Goal: Information Seeking & Learning: Learn about a topic

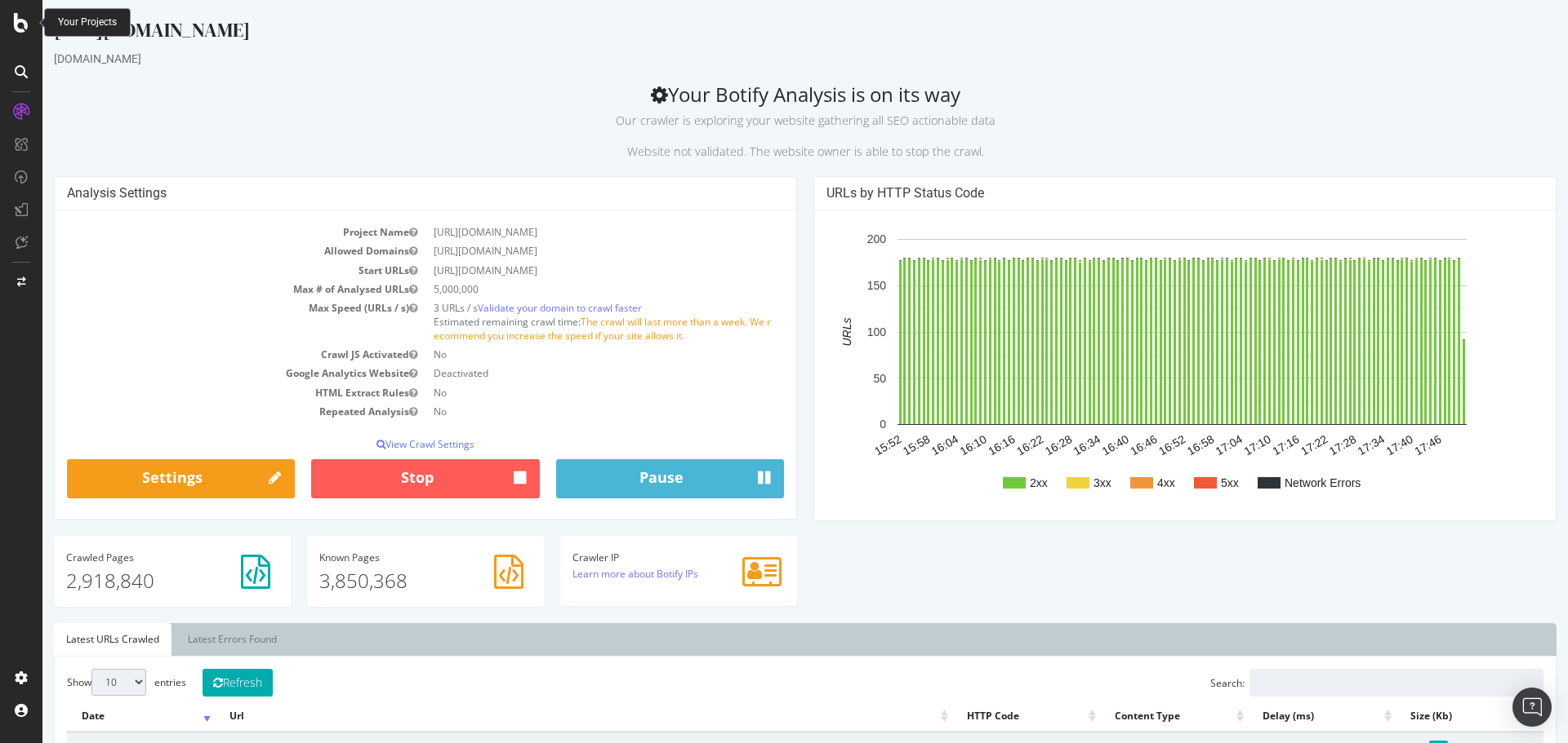
click at [26, 18] on icon at bounding box center [20, 22] width 14 height 19
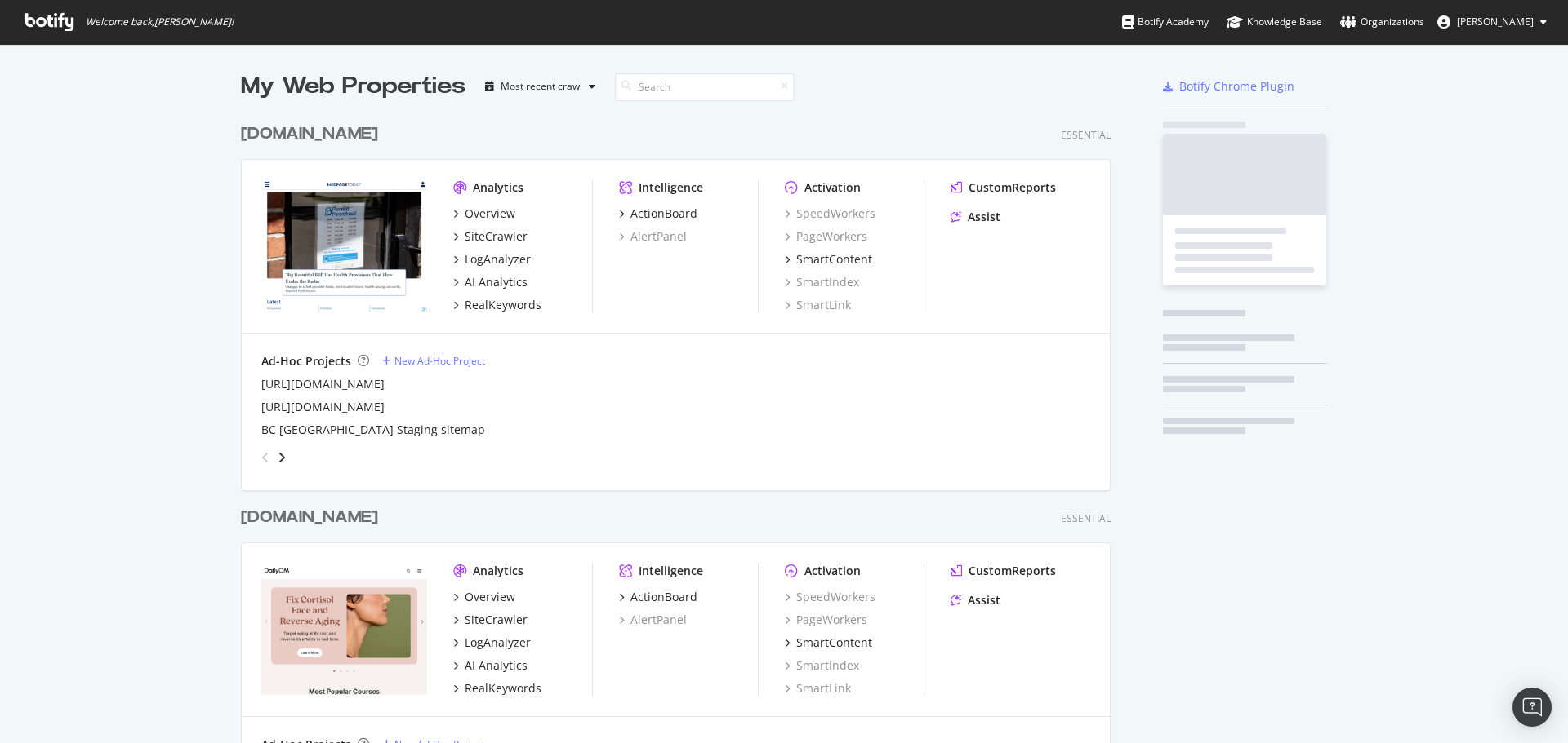
scroll to position [731, 1543]
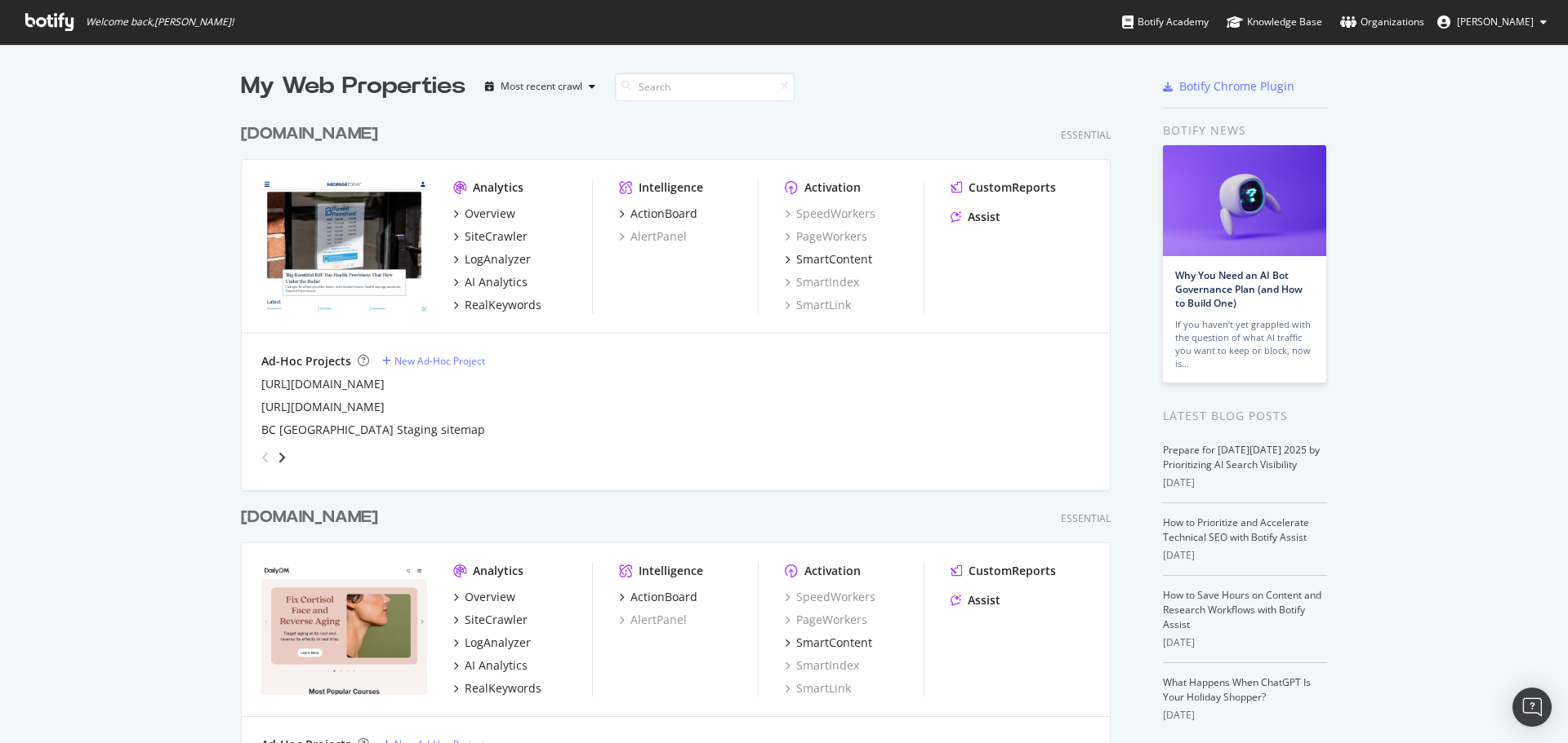
click at [343, 137] on div "[DOMAIN_NAME]" at bounding box center [310, 134] width 137 height 24
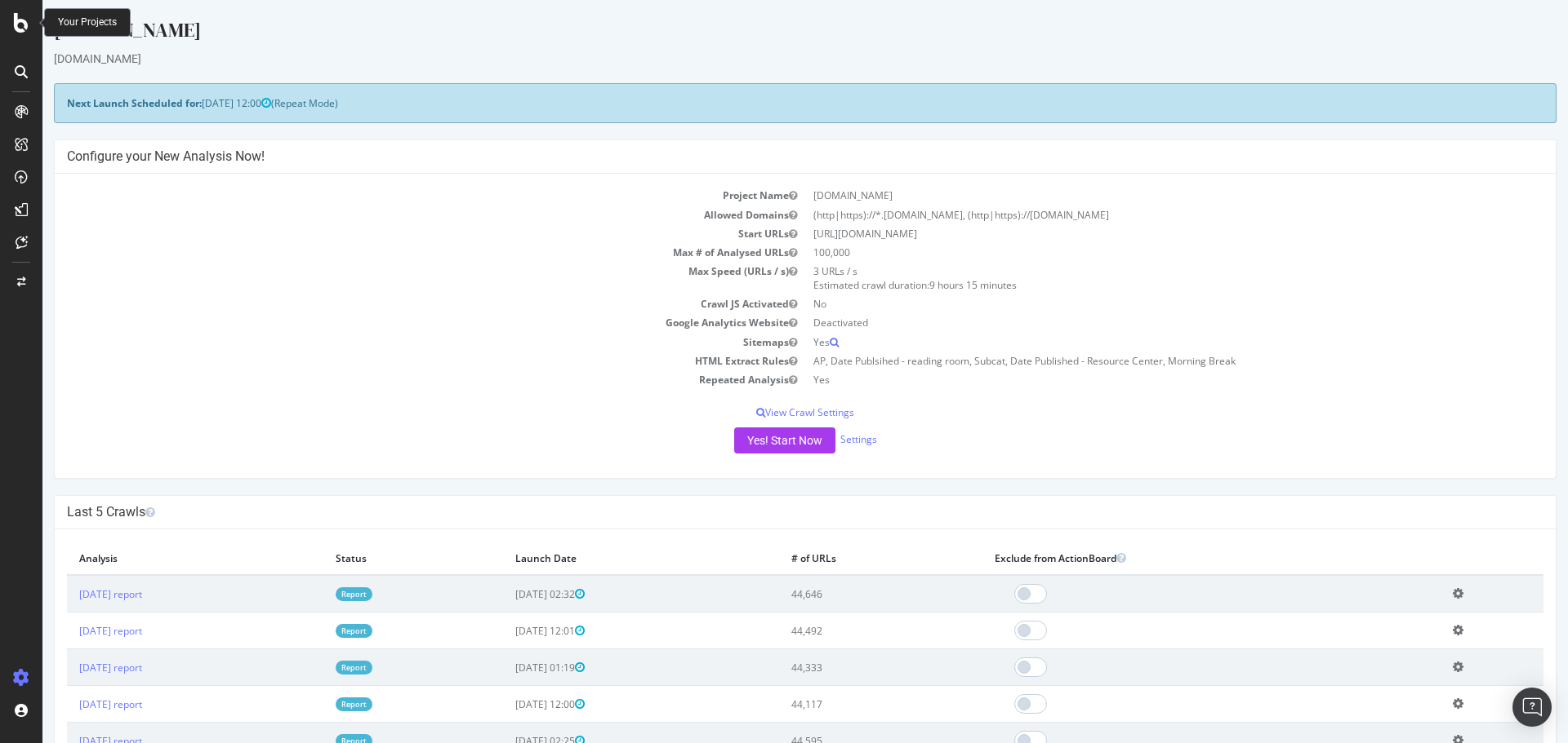
click at [18, 20] on icon at bounding box center [20, 22] width 14 height 19
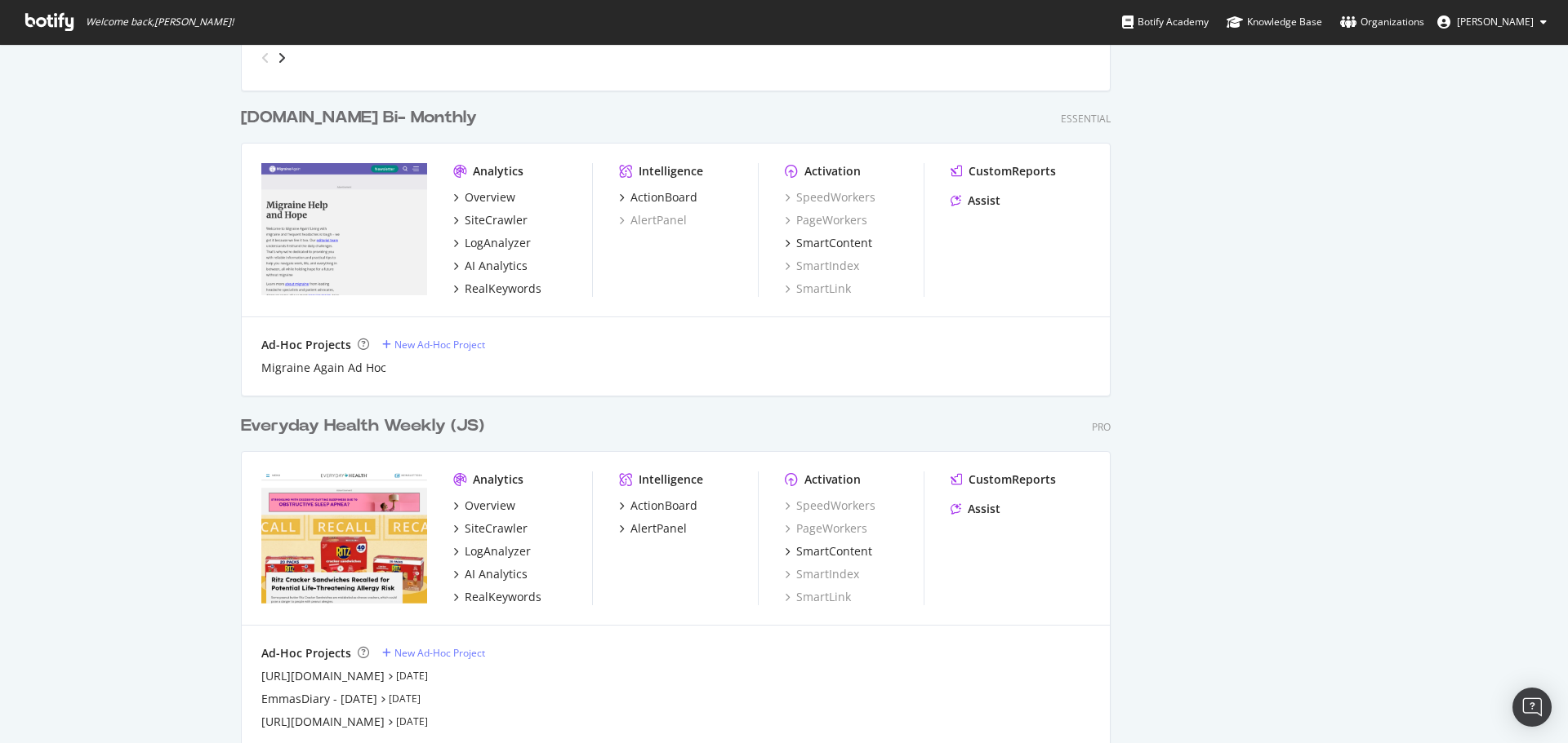
scroll to position [1795, 0]
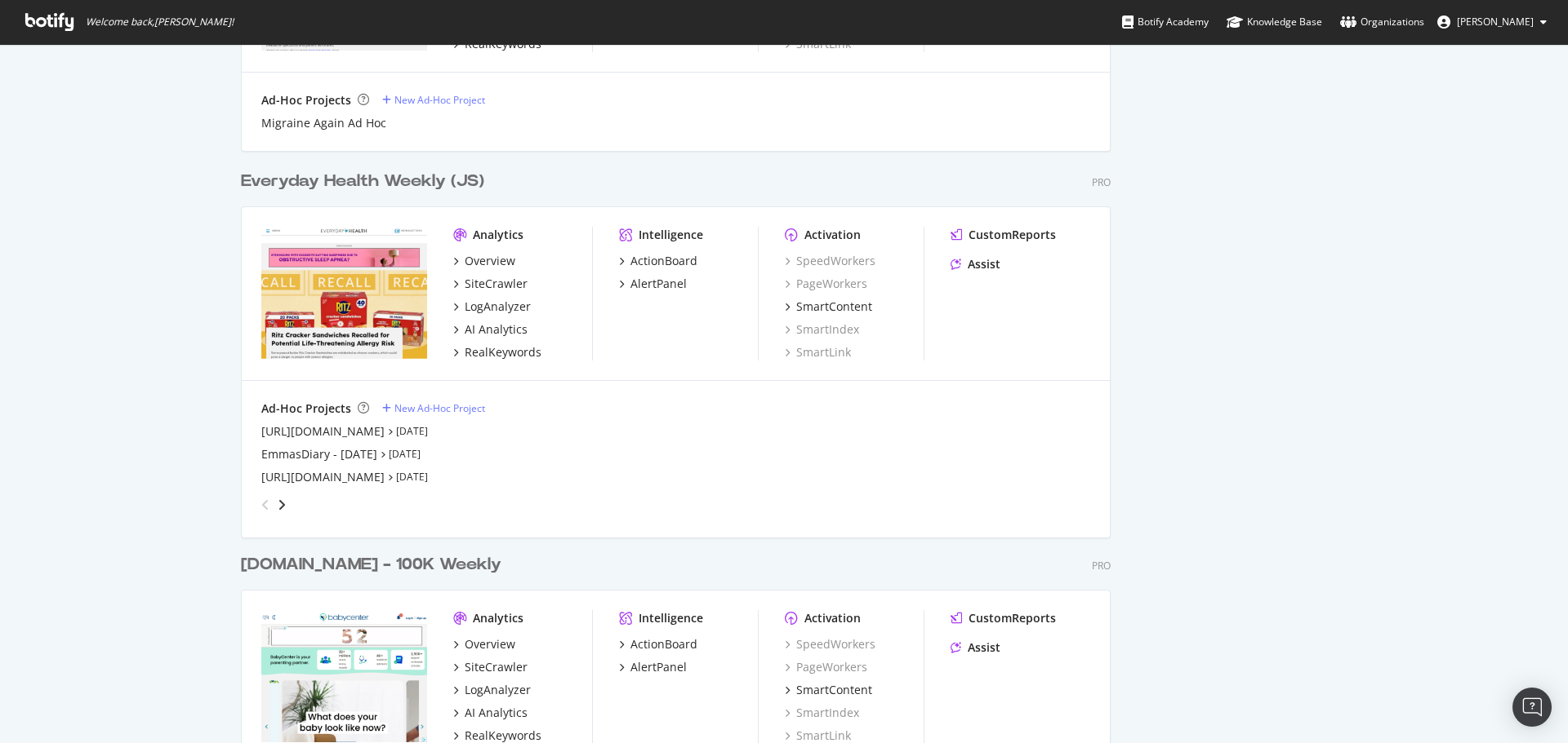
click at [319, 186] on div "Everyday Health Weekly (JS)" at bounding box center [363, 182] width 244 height 24
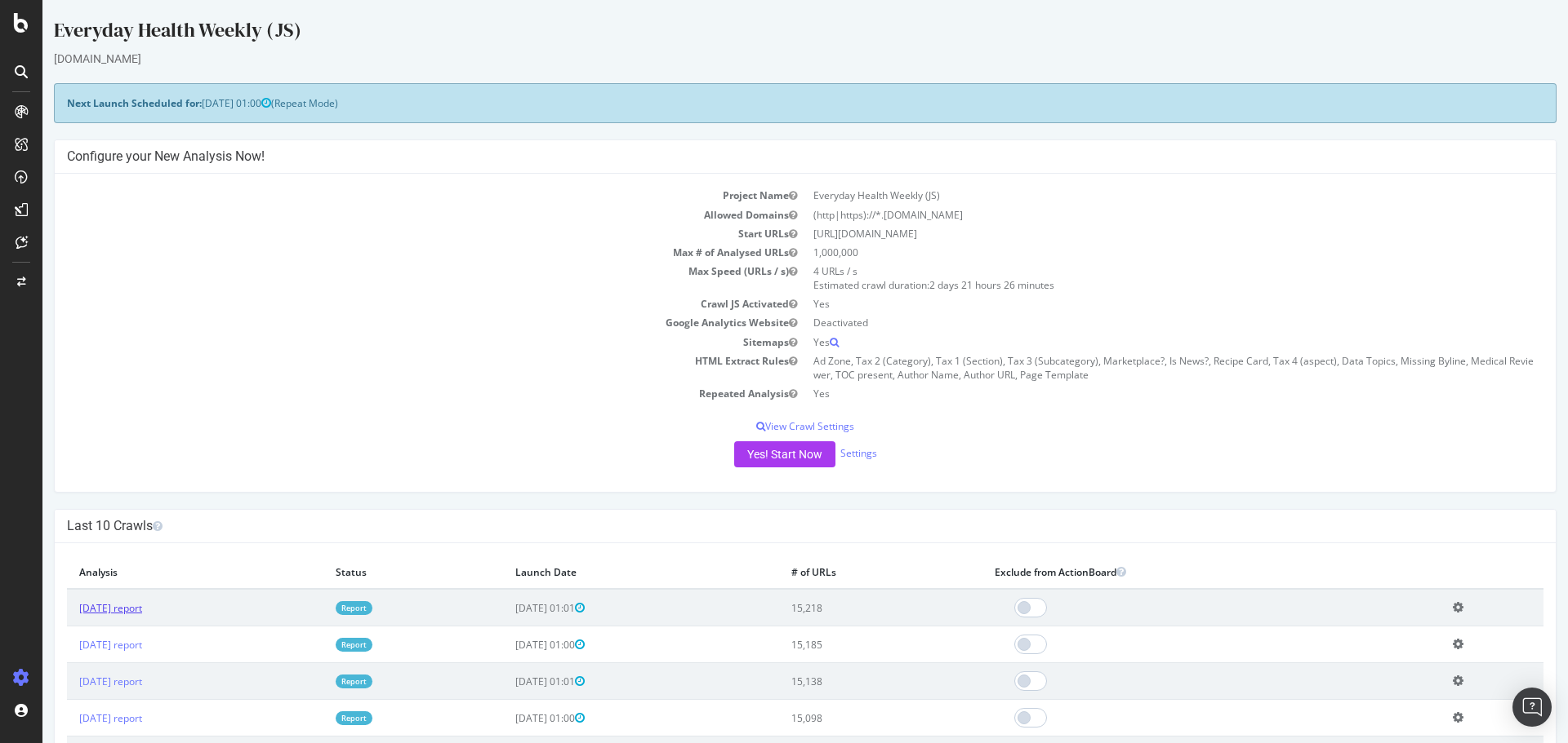
click at [142, 602] on link "[DATE] report" at bounding box center [111, 609] width 63 height 14
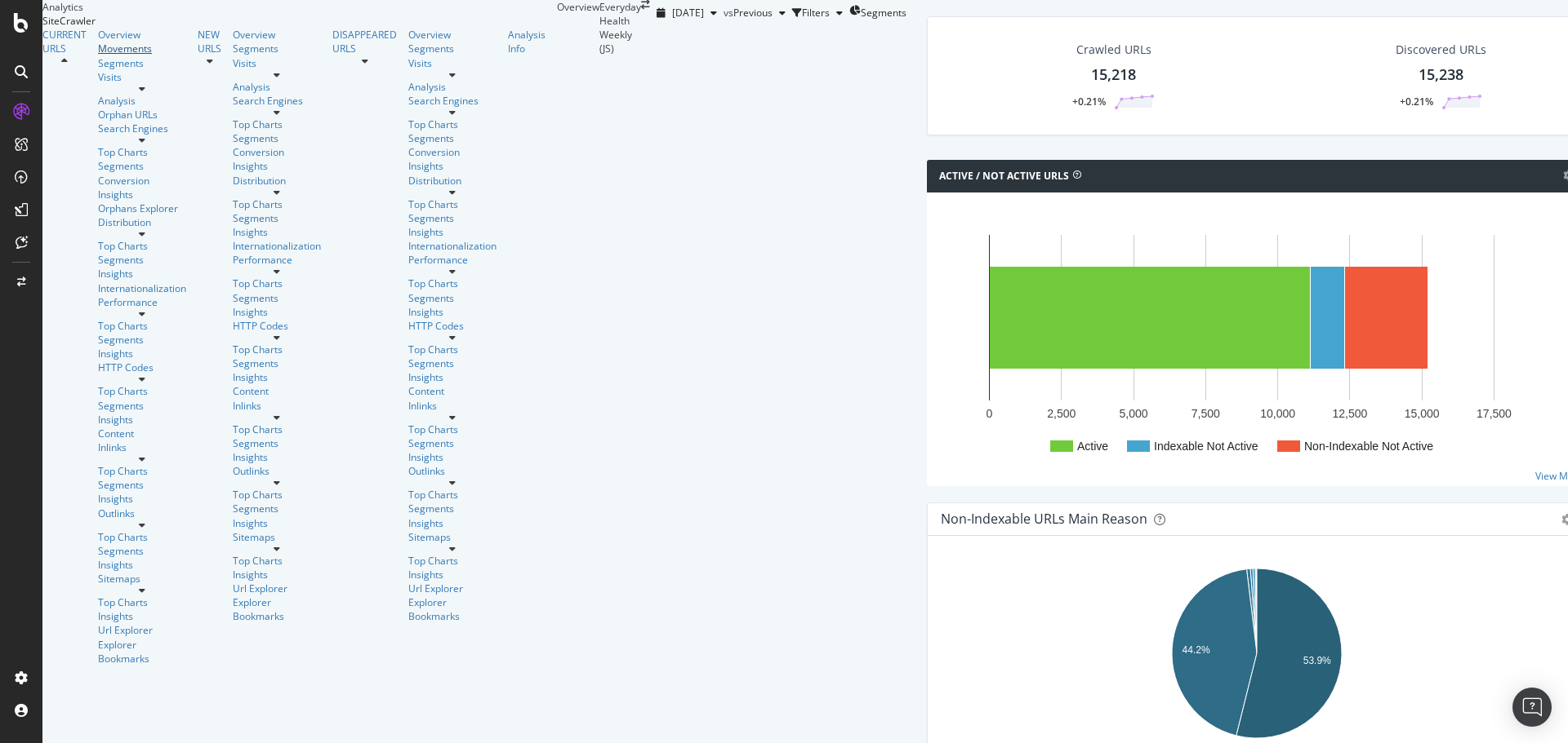
click at [99, 56] on div "Movements" at bounding box center [142, 48] width 88 height 14
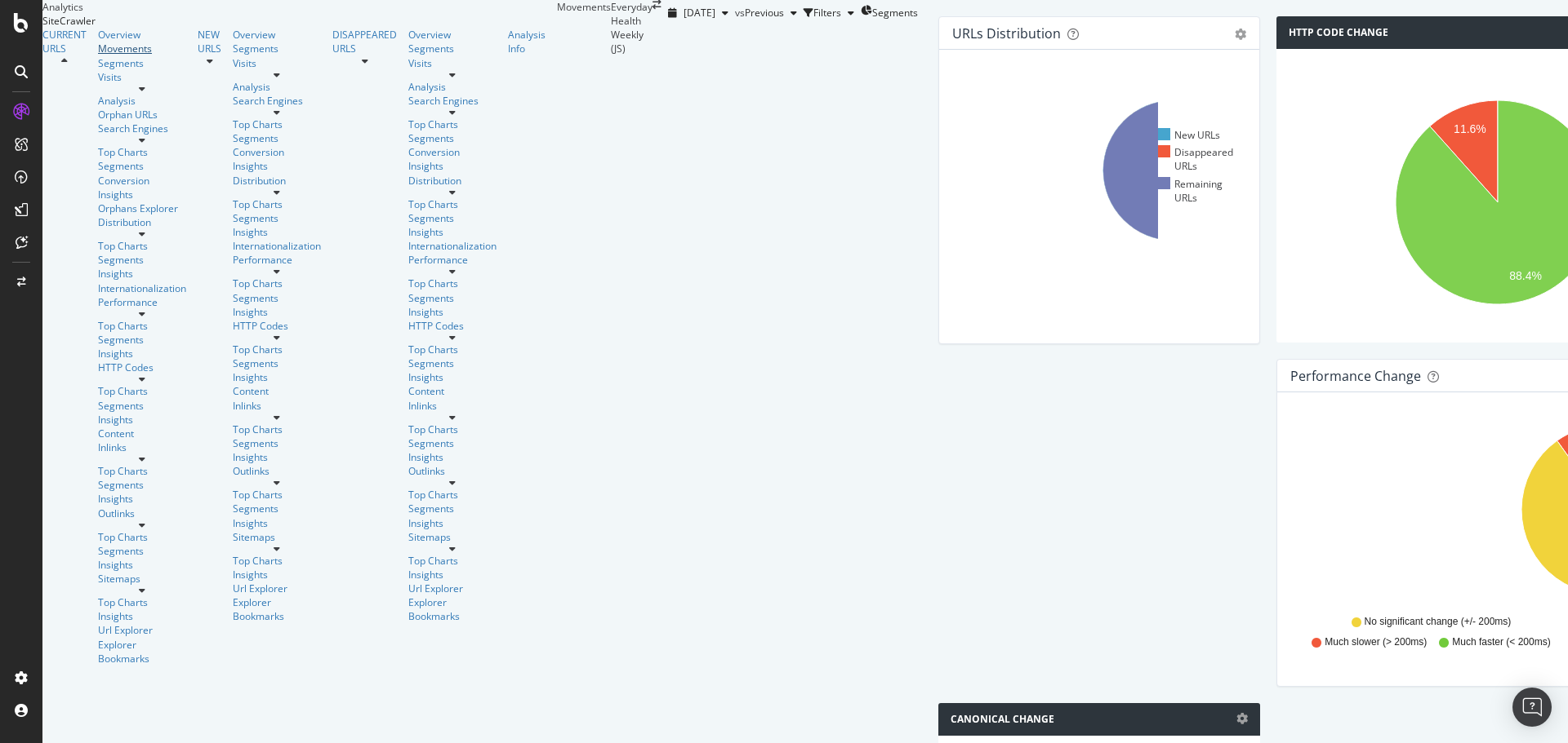
scroll to position [653, 0]
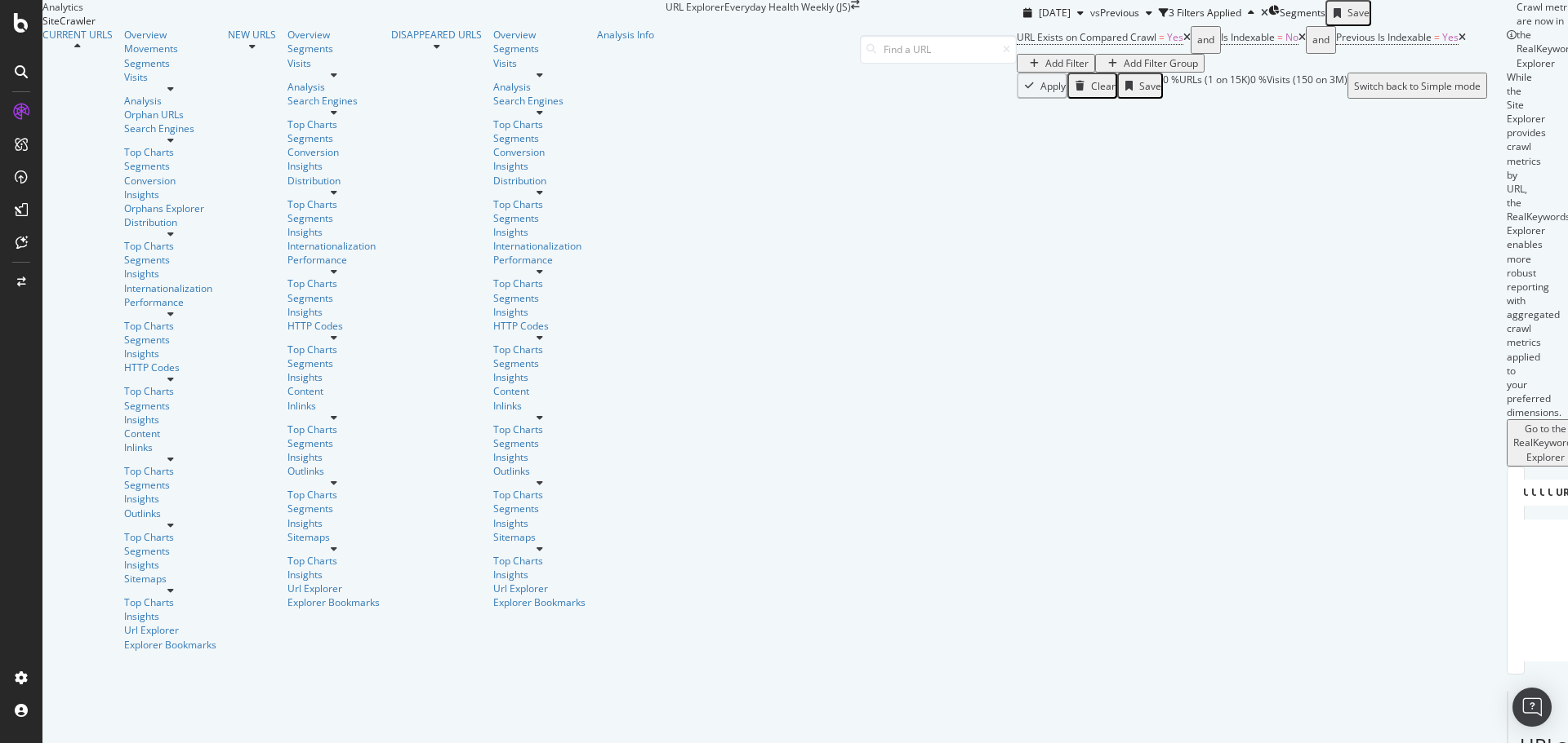
scroll to position [71, 0]
